Goal: Information Seeking & Learning: Learn about a topic

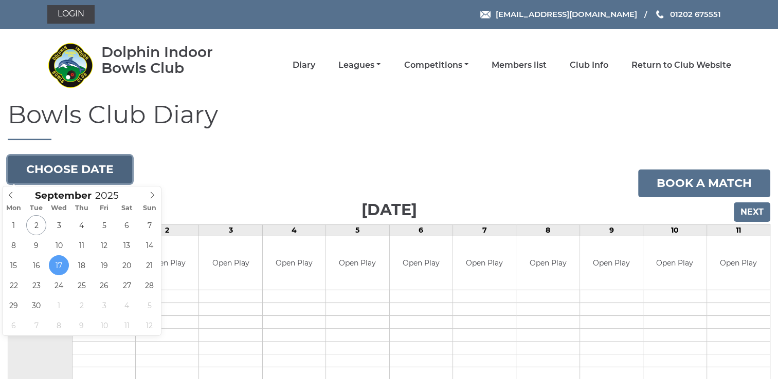
click at [84, 174] on button "Choose date" at bounding box center [70, 170] width 124 height 28
type input "2025-09-08"
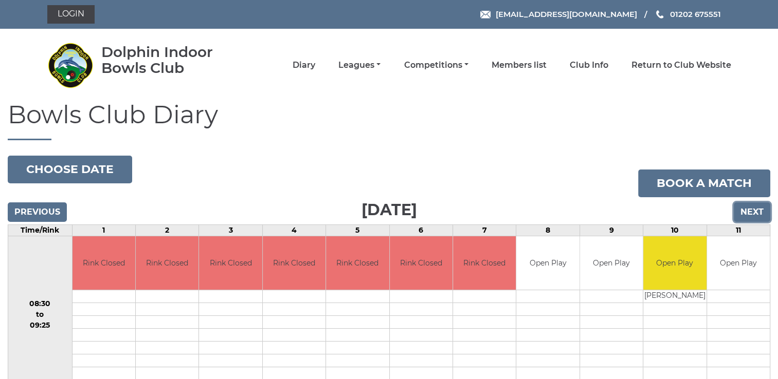
click at [757, 209] on input "Next" at bounding box center [752, 213] width 36 height 20
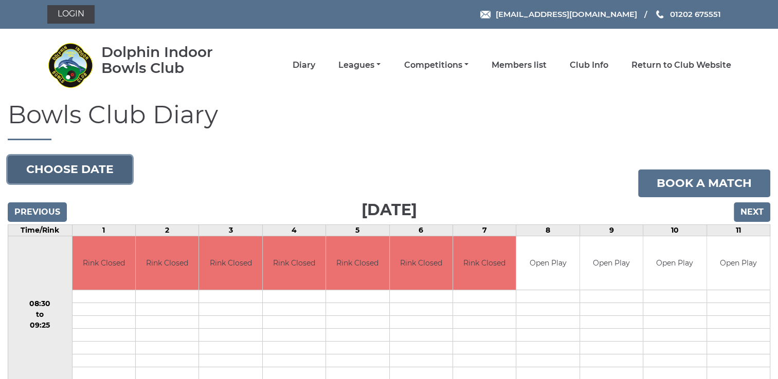
click at [74, 179] on button "Choose date" at bounding box center [70, 170] width 124 height 28
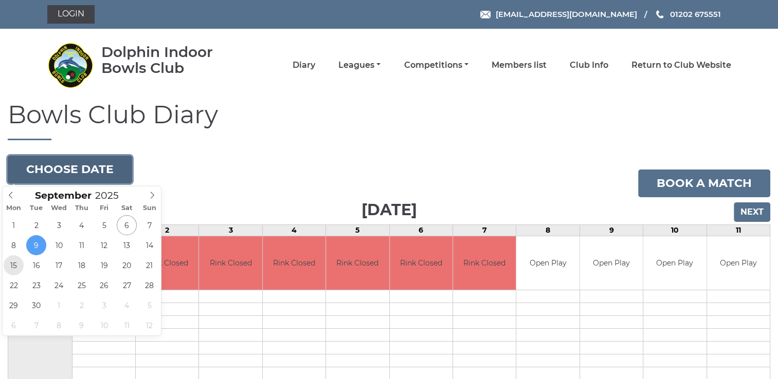
type input "[DATE]"
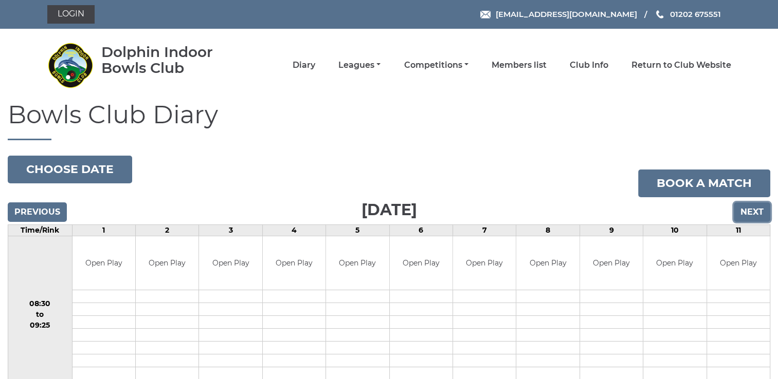
click at [761, 214] on input "Next" at bounding box center [752, 213] width 36 height 20
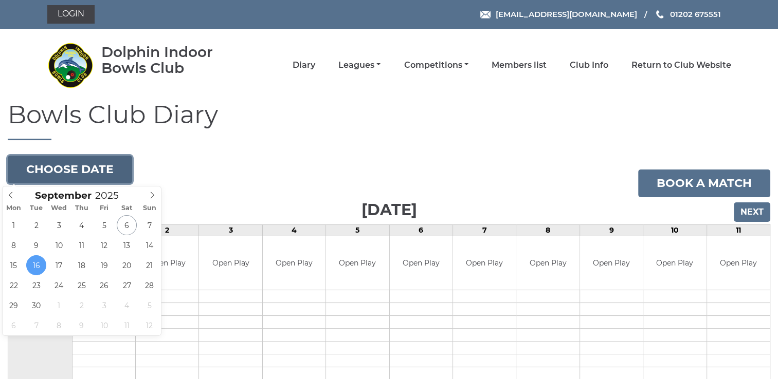
click at [68, 171] on button "Choose date" at bounding box center [70, 170] width 124 height 28
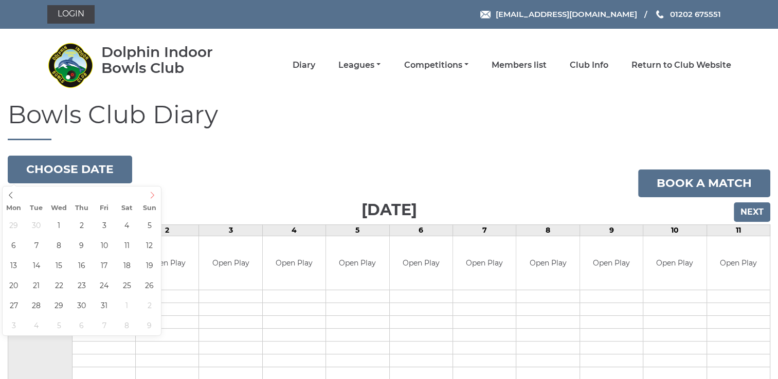
click at [153, 195] on icon at bounding box center [152, 195] width 7 height 7
type input "2025-11-12"
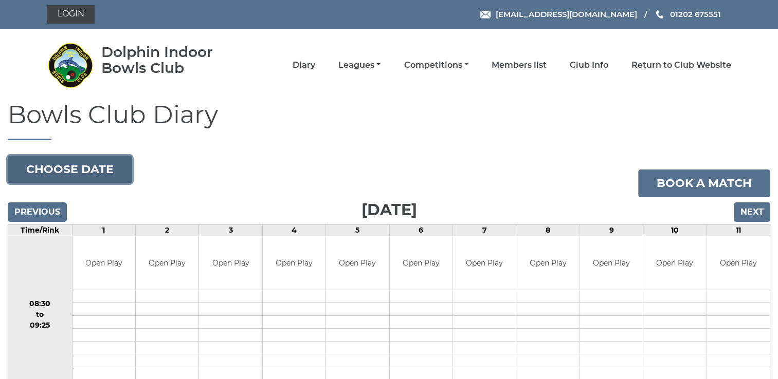
click at [61, 169] on button "Choose date" at bounding box center [70, 170] width 124 height 28
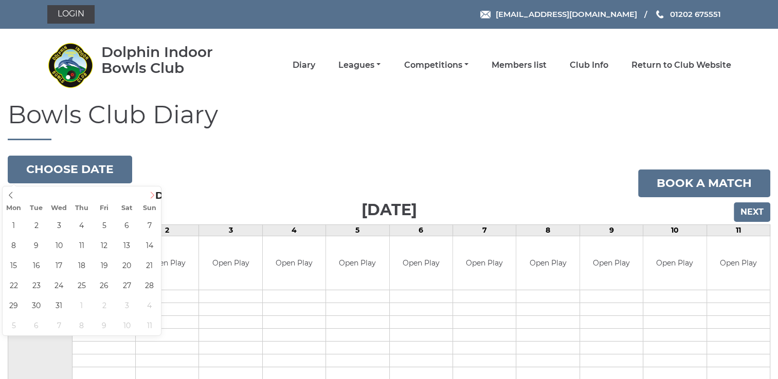
click at [152, 194] on icon at bounding box center [152, 195] width 7 height 7
type input "2026"
click at [152, 194] on icon at bounding box center [152, 195] width 7 height 7
type input "[DATE]"
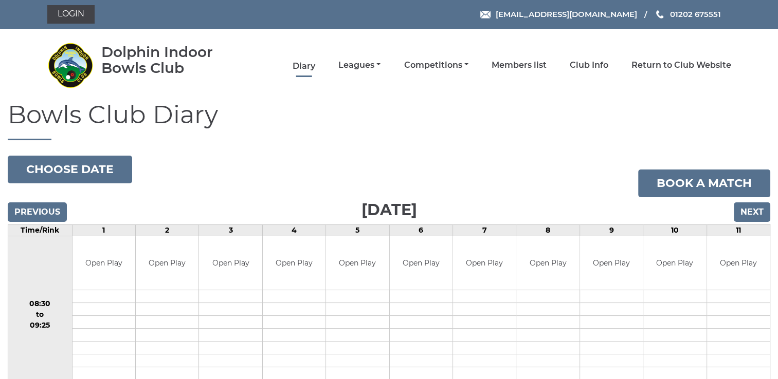
click at [307, 70] on link "Diary" at bounding box center [304, 66] width 23 height 11
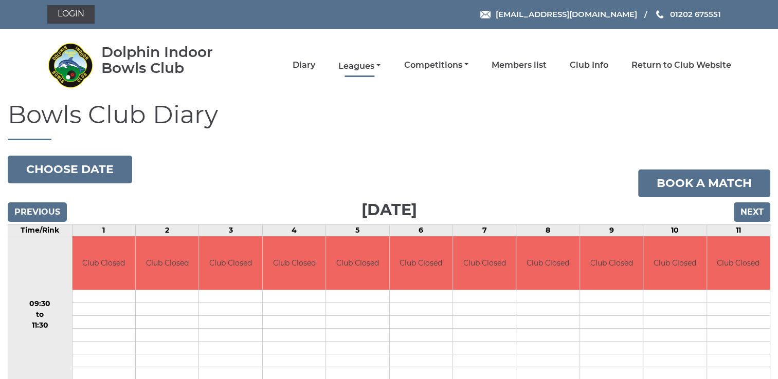
click at [364, 66] on link "Leagues" at bounding box center [359, 66] width 42 height 11
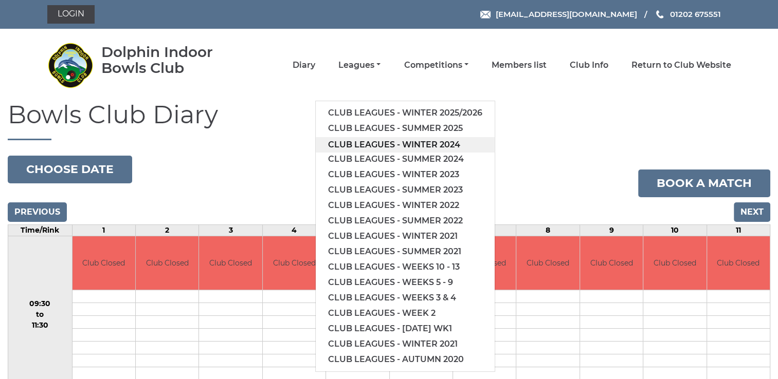
click at [418, 144] on link "Club leagues - Winter 2024" at bounding box center [405, 144] width 179 height 15
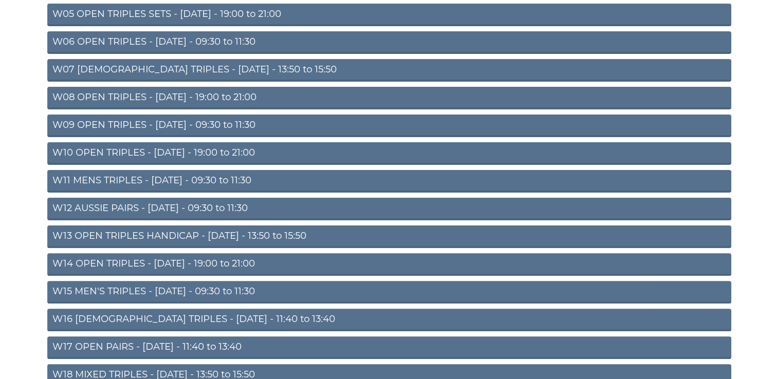
scroll to position [257, 0]
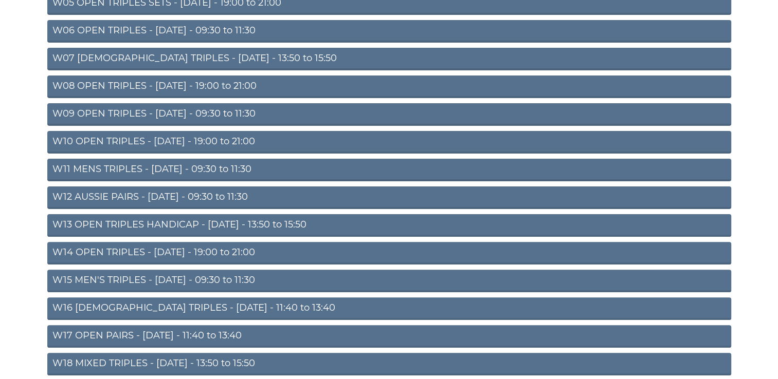
click at [236, 252] on link "W14 OPEN TRIPLES - Thursday - 19:00 to 21:00" at bounding box center [389, 253] width 684 height 23
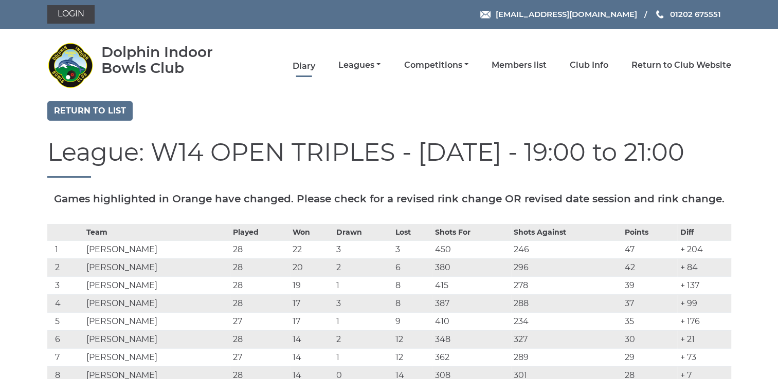
click at [301, 68] on link "Diary" at bounding box center [304, 66] width 23 height 11
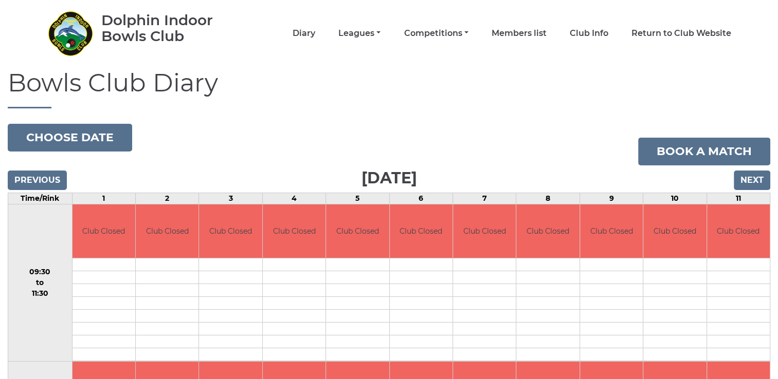
scroll to position [51, 0]
